Goal: Download file/media

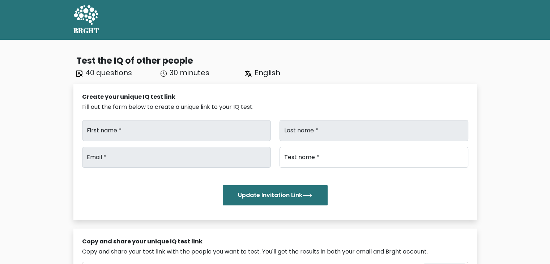
type input "Blessy"
type input "[PERSON_NAME]"
type input "[DOMAIN_NAME][EMAIL_ADDRESS][DOMAIN_NAME]"
type input "Brght Intelligence Test"
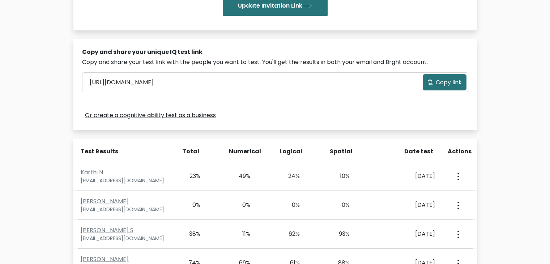
scroll to position [2159, 0]
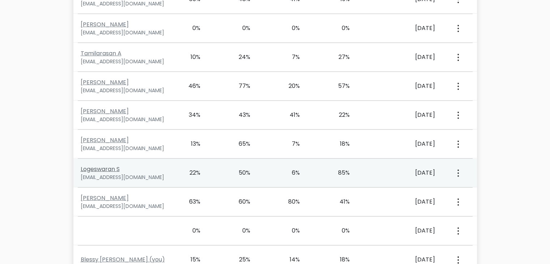
click at [109, 165] on link "Logeswaran S" at bounding box center [100, 169] width 39 height 8
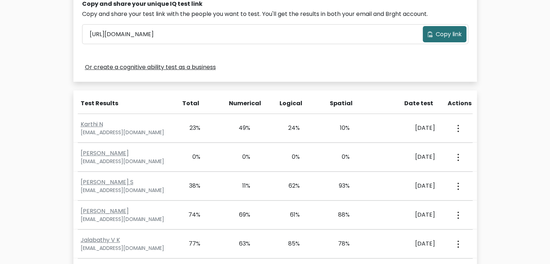
scroll to position [323, 0]
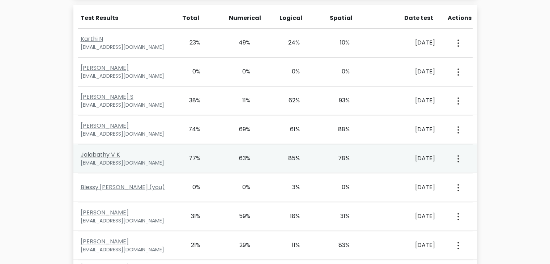
click at [102, 154] on link "Jalabathy V K" at bounding box center [100, 154] width 39 height 8
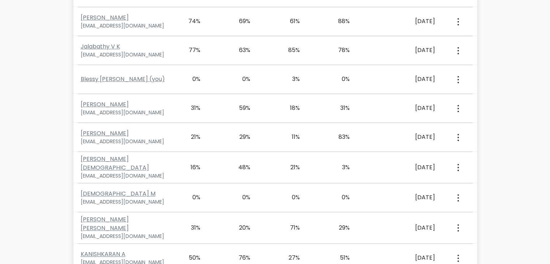
scroll to position [1208, 0]
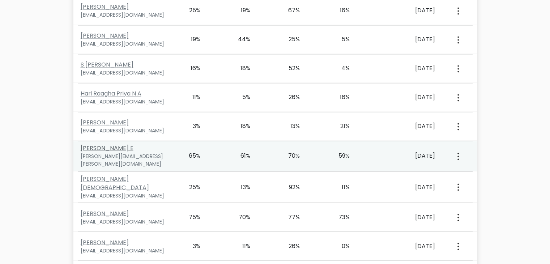
click at [116, 144] on link "Praveen Kumar E" at bounding box center [107, 148] width 53 height 8
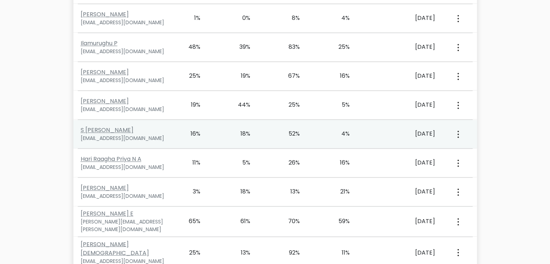
scroll to position [2159, 0]
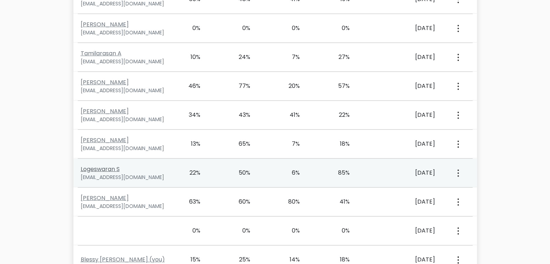
click at [103, 165] on link "Logeswaran S" at bounding box center [100, 169] width 39 height 8
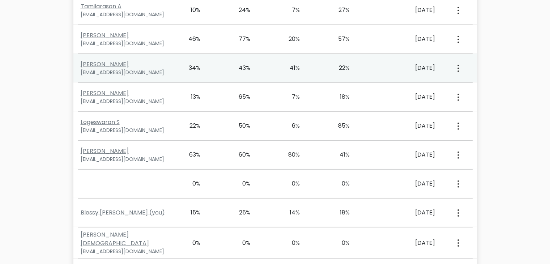
scroll to position [2205, 0]
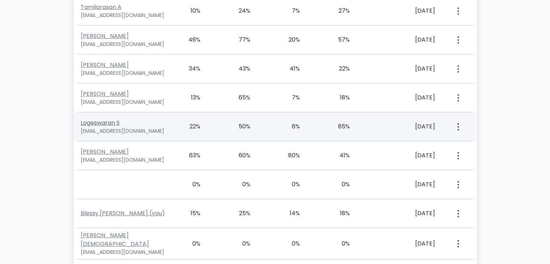
click at [97, 119] on link "Logeswaran S" at bounding box center [100, 123] width 39 height 8
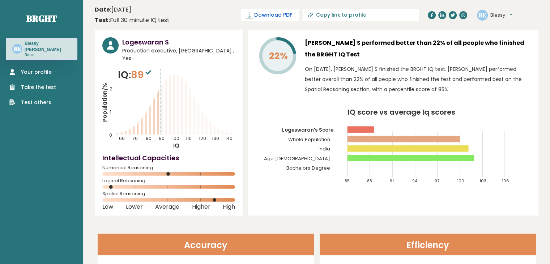
click at [292, 14] on span "Download PDF" at bounding box center [273, 15] width 38 height 8
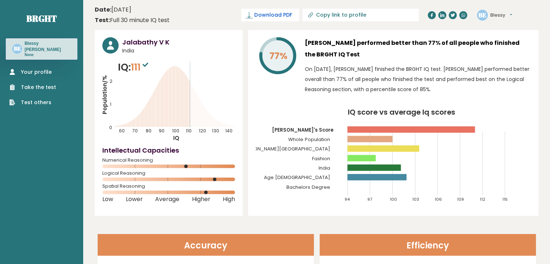
click at [292, 15] on span "Download PDF" at bounding box center [273, 15] width 38 height 8
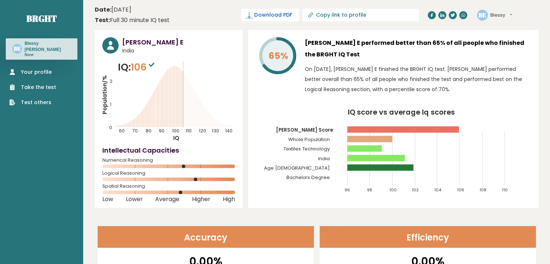
click at [292, 11] on span "Download PDF" at bounding box center [273, 15] width 38 height 8
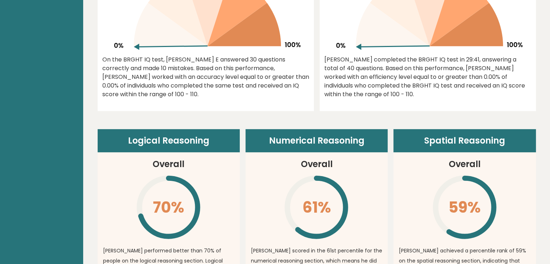
scroll to position [381, 0]
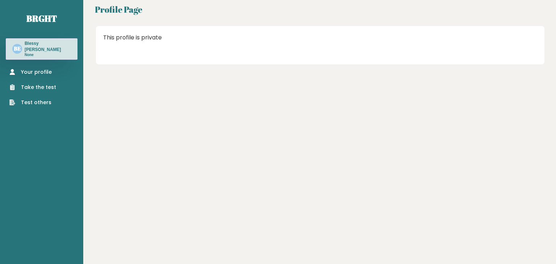
click at [218, 60] on div "This profile is private" at bounding box center [320, 45] width 449 height 38
